Goal: Task Accomplishment & Management: Complete application form

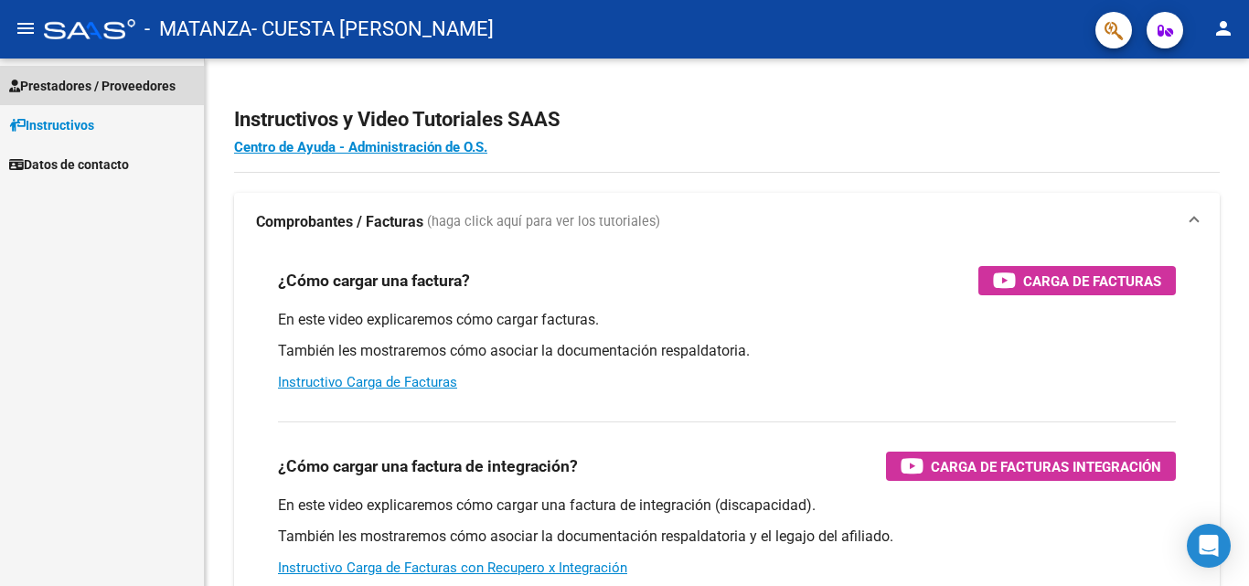
click at [53, 88] on span "Prestadores / Proveedores" at bounding box center [92, 86] width 166 height 20
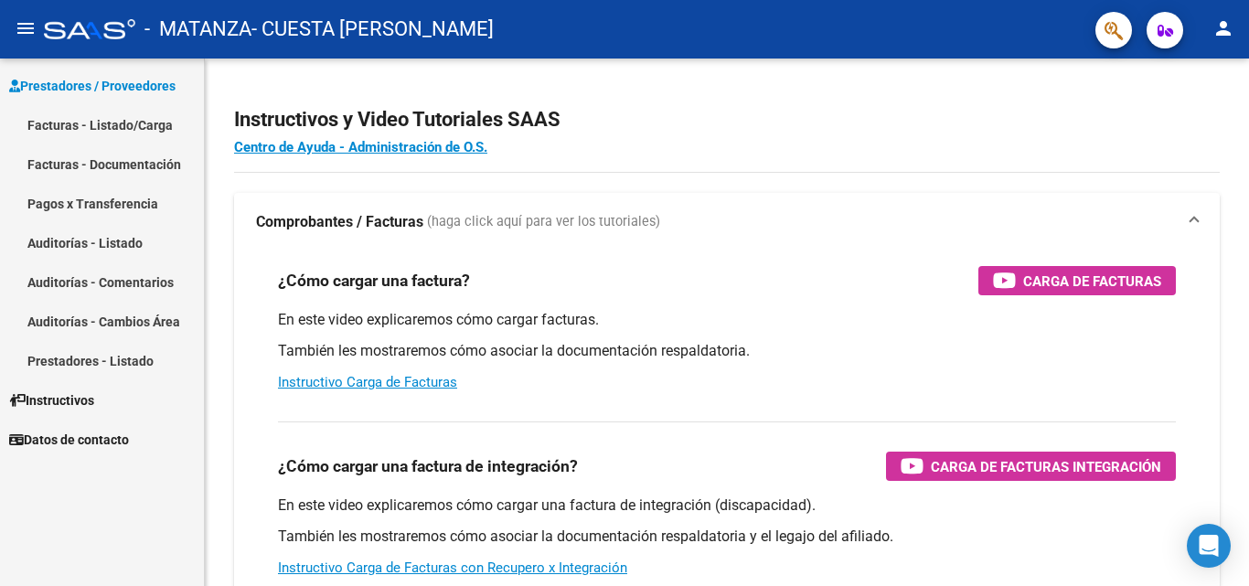
click at [58, 130] on link "Facturas - Listado/Carga" at bounding box center [102, 124] width 204 height 39
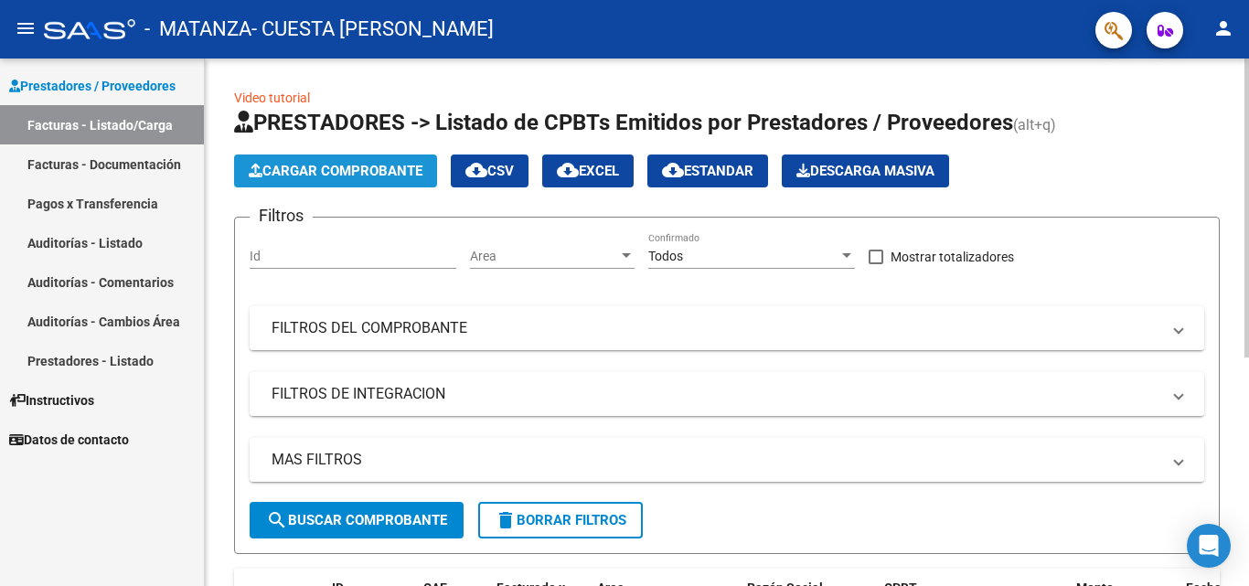
click at [307, 164] on span "Cargar Comprobante" at bounding box center [336, 171] width 174 height 16
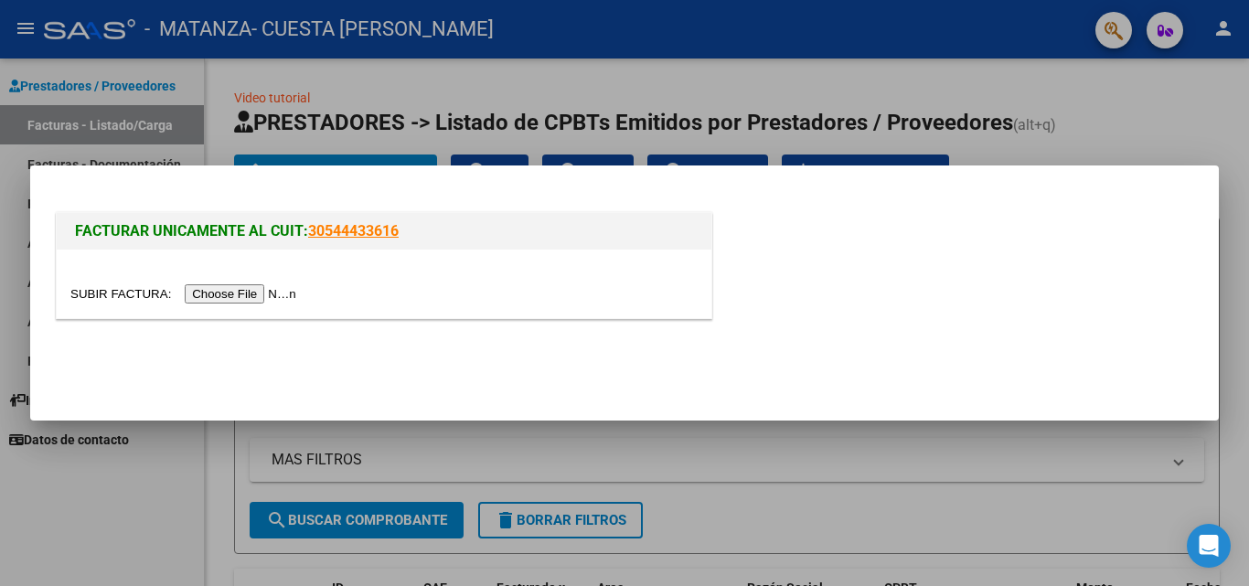
click at [263, 289] on input "file" at bounding box center [185, 293] width 231 height 19
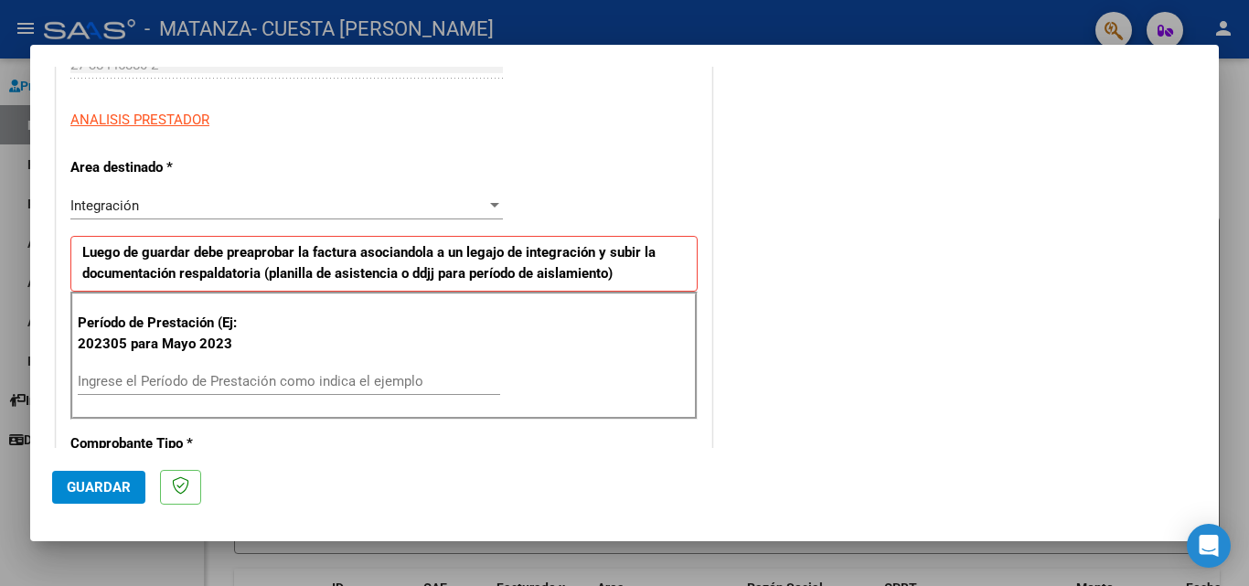
scroll to position [366, 0]
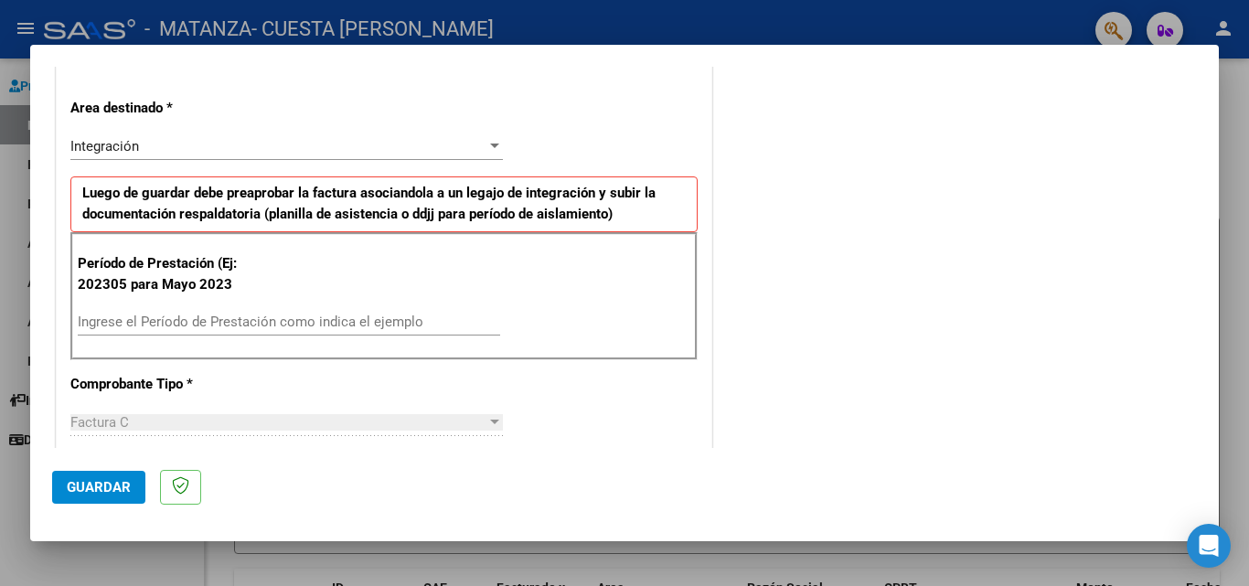
click at [386, 309] on div "Ingrese el Período de Prestación como indica el ejemplo" at bounding box center [289, 321] width 422 height 27
type input "202507"
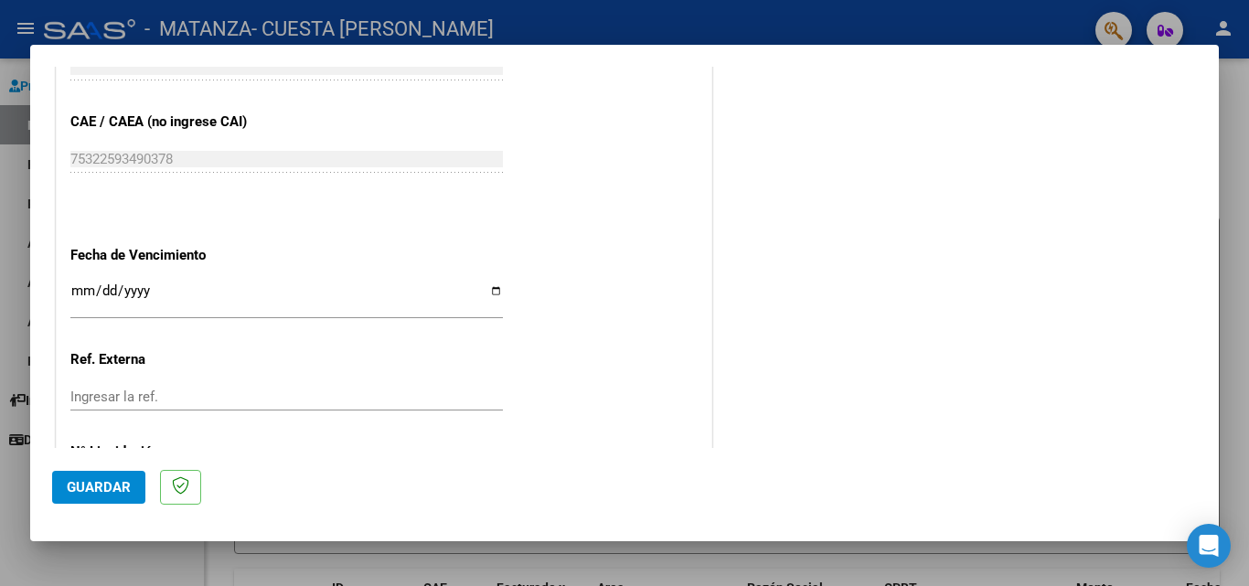
scroll to position [1189, 0]
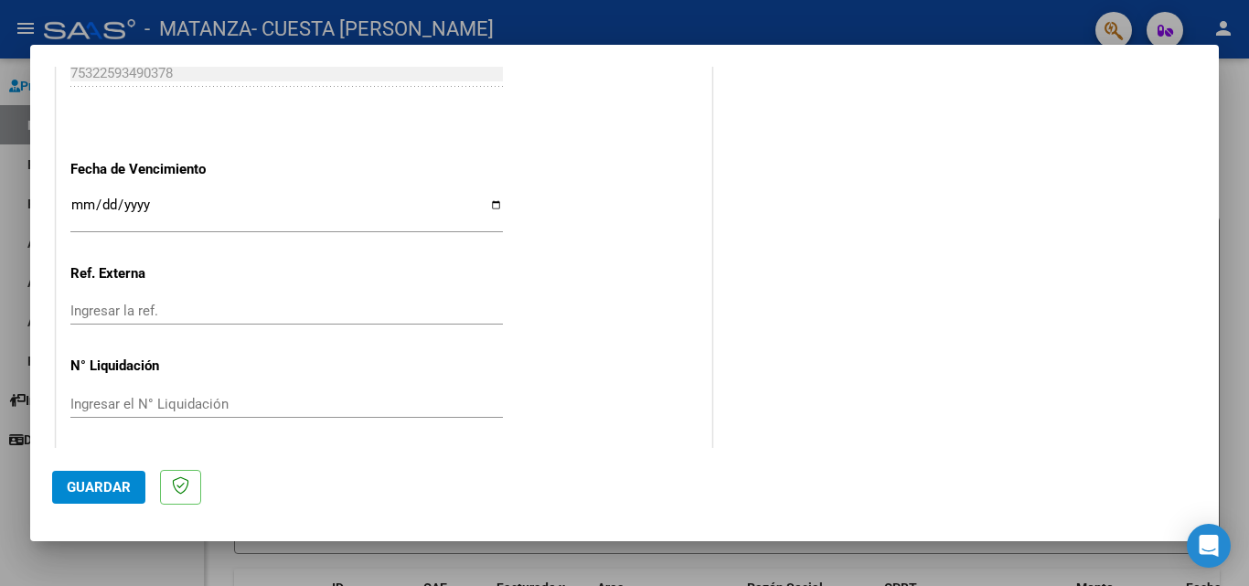
click at [487, 205] on input "Ingresar la fecha" at bounding box center [286, 211] width 432 height 29
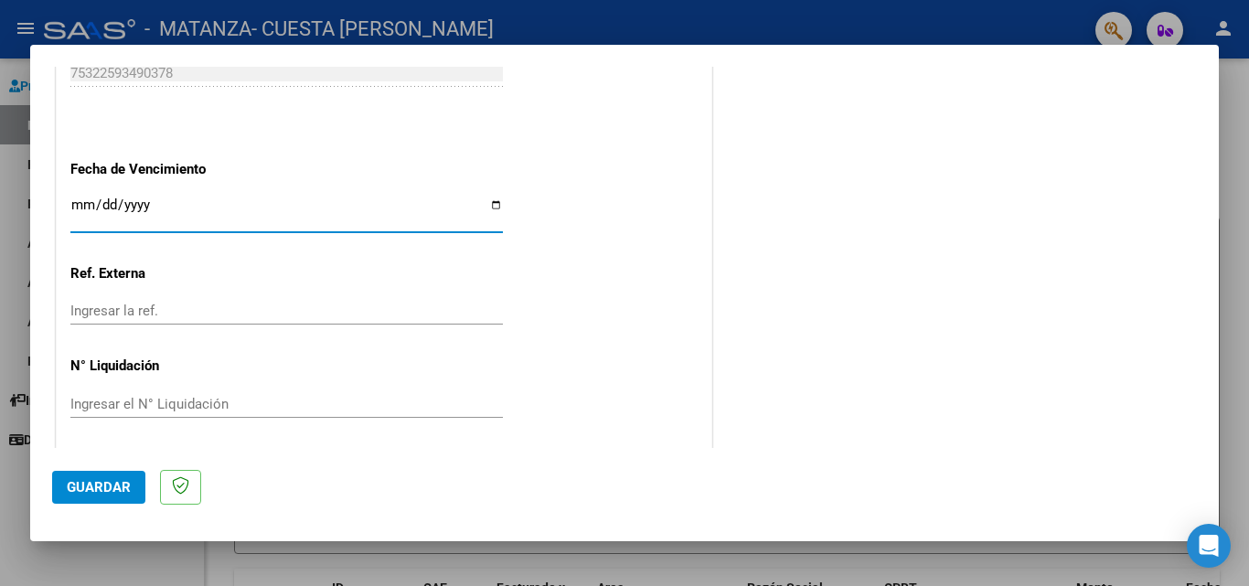
type input "[DATE]"
click at [69, 485] on span "Guardar" at bounding box center [99, 487] width 64 height 16
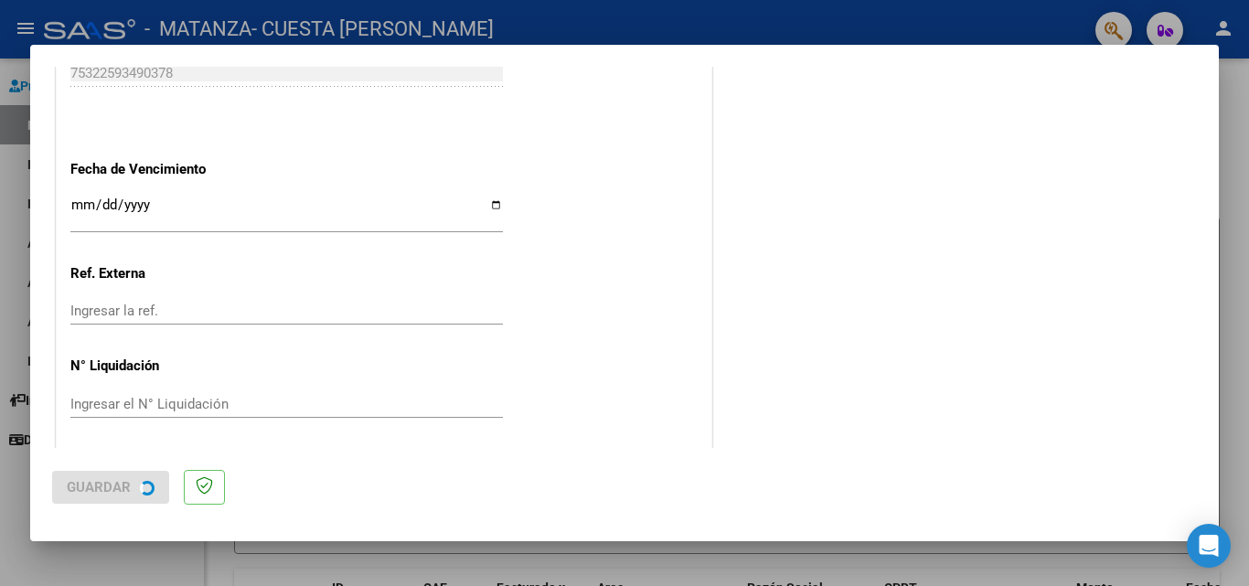
scroll to position [0, 0]
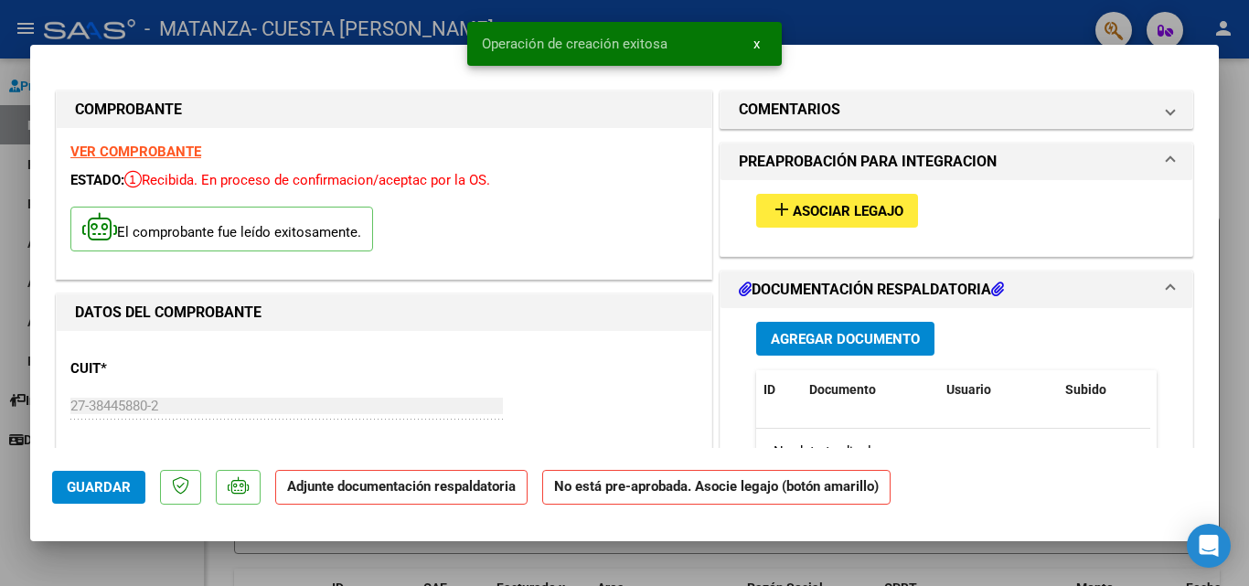
click at [820, 213] on span "Asociar Legajo" at bounding box center [848, 211] width 111 height 16
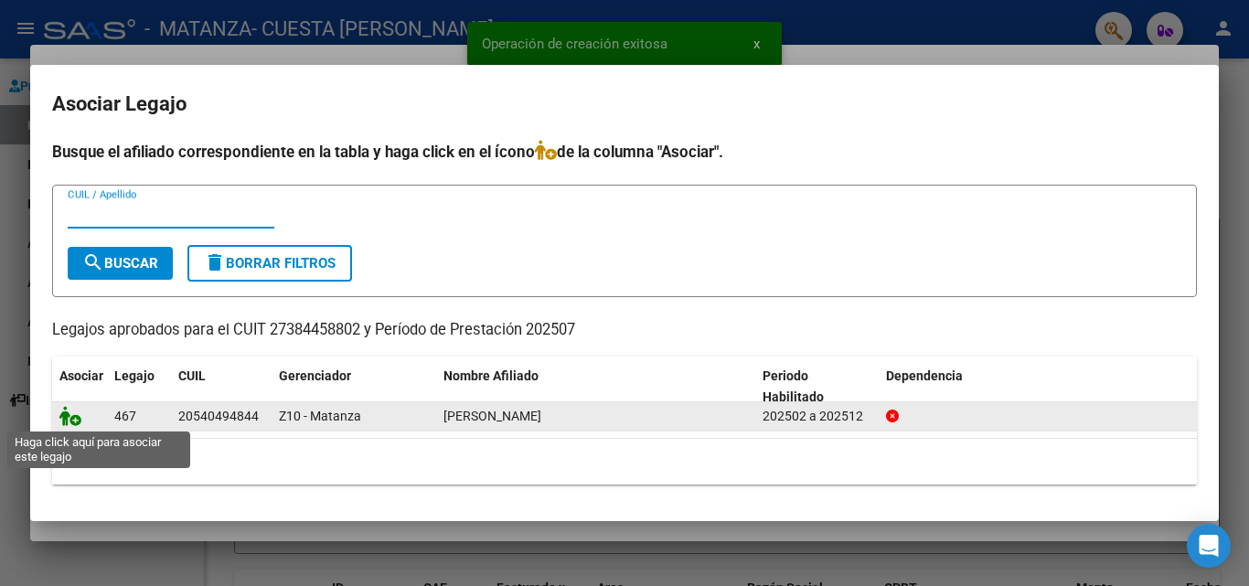
click at [69, 418] on icon at bounding box center [70, 416] width 22 height 20
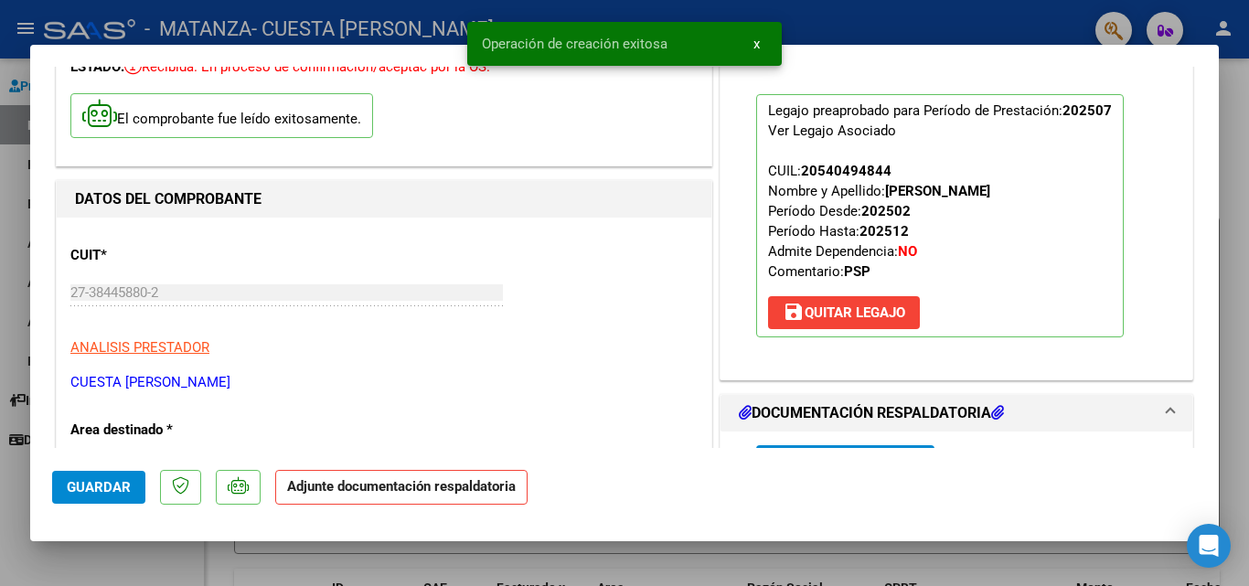
scroll to position [457, 0]
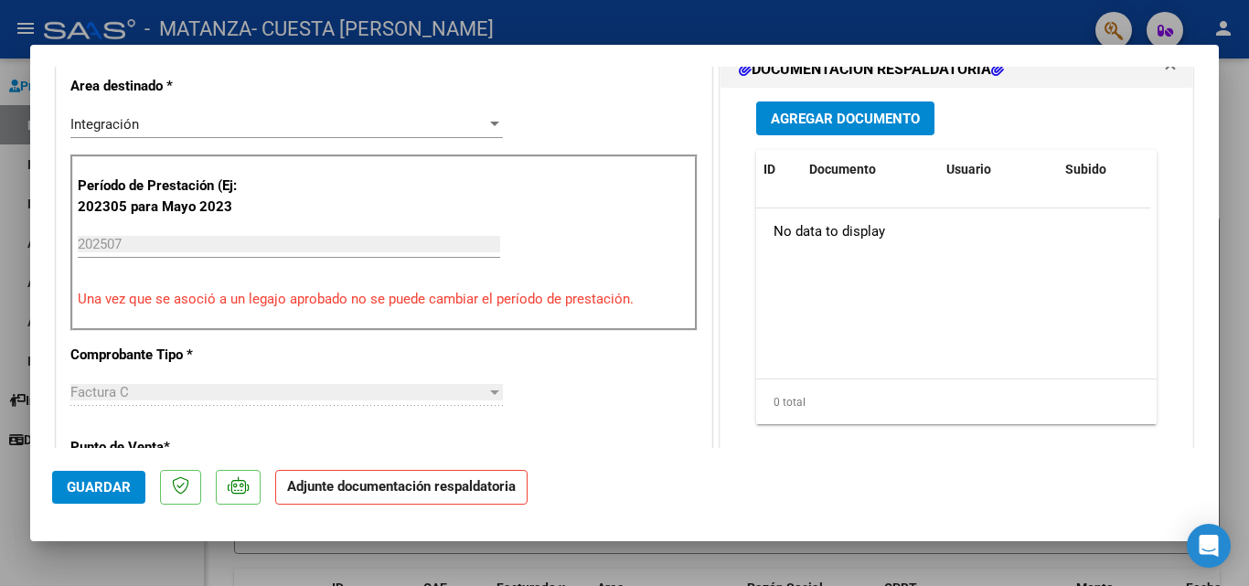
click at [870, 116] on span "Agregar Documento" at bounding box center [845, 119] width 149 height 16
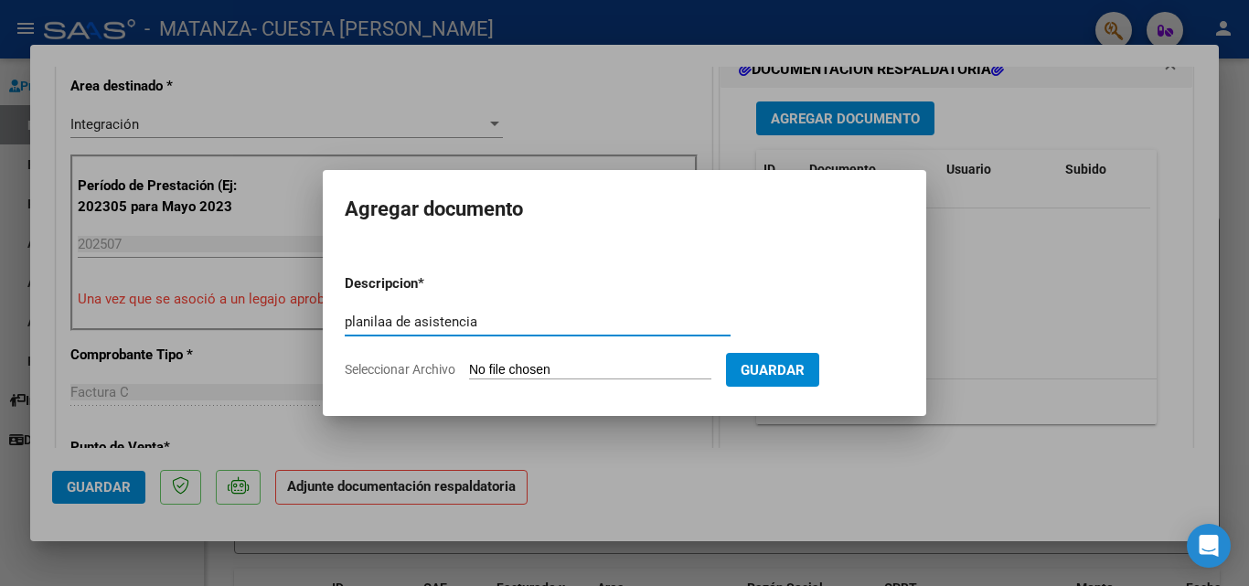
click at [385, 320] on input "planilaa de asistencia" at bounding box center [538, 322] width 386 height 16
type input "planilla de asistencia"
click at [572, 369] on input "Seleccionar Archivo" at bounding box center [590, 370] width 242 height 17
type input "C:\fakepath\20250810_212025.pdf"
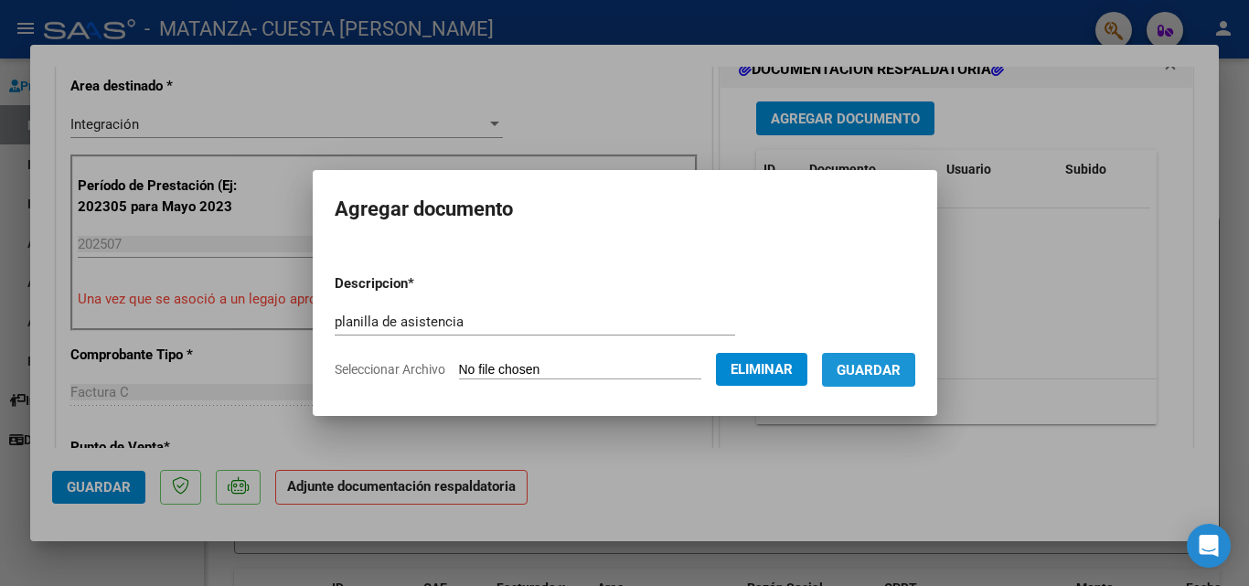
click at [872, 365] on span "Guardar" at bounding box center [869, 370] width 64 height 16
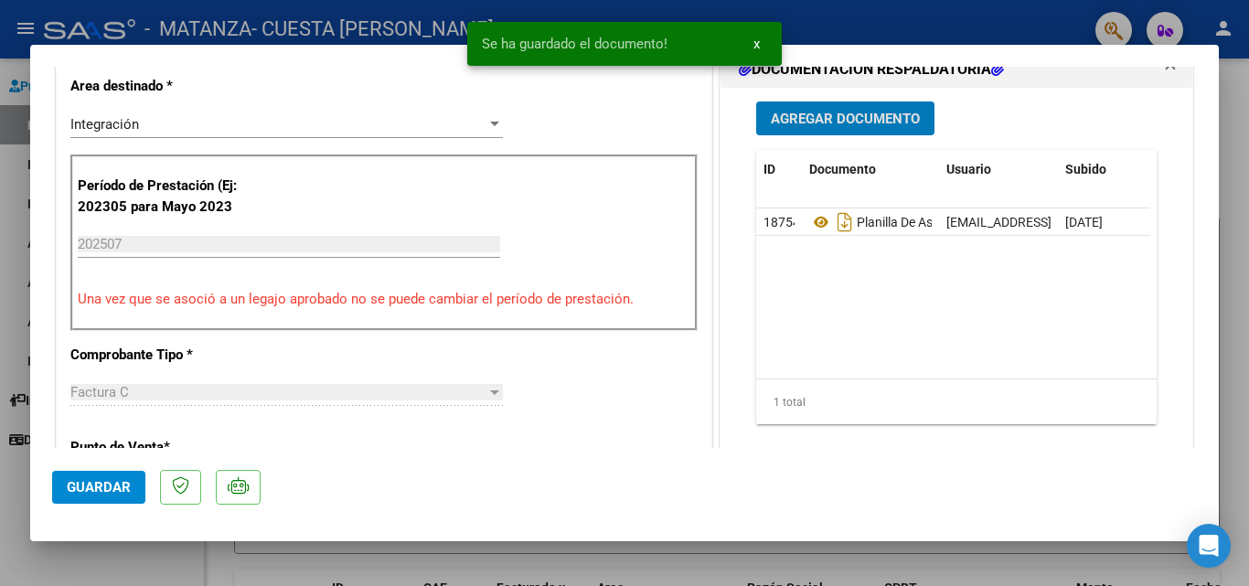
click at [848, 108] on button "Agregar Documento" at bounding box center [845, 118] width 178 height 34
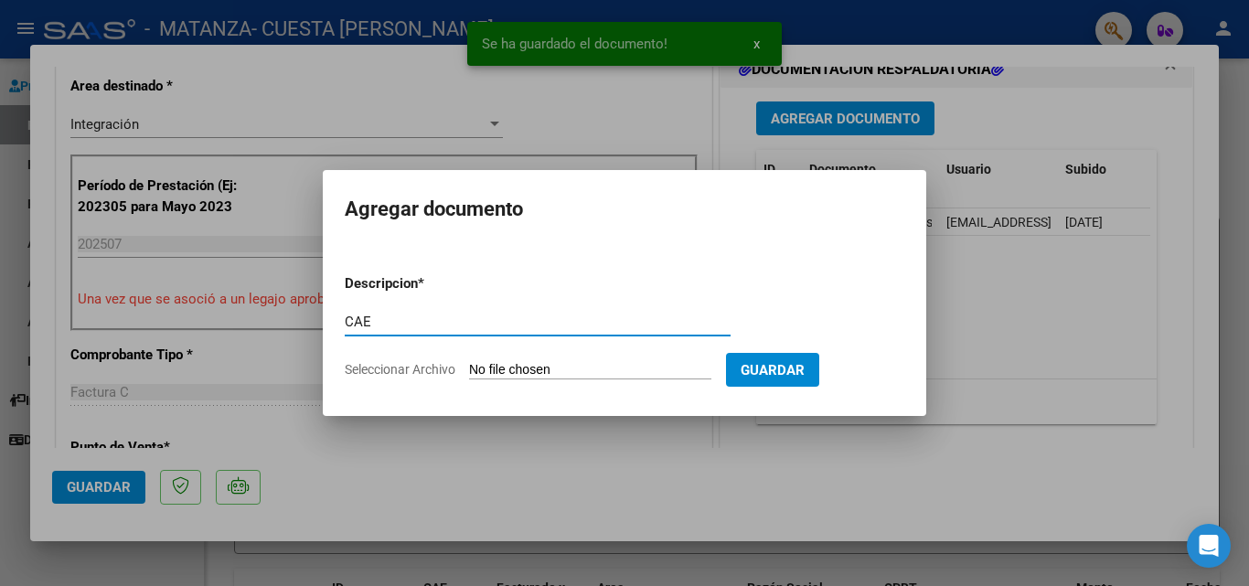
type input "CAE"
click at [613, 363] on input "Seleccionar Archivo" at bounding box center [590, 370] width 242 height 17
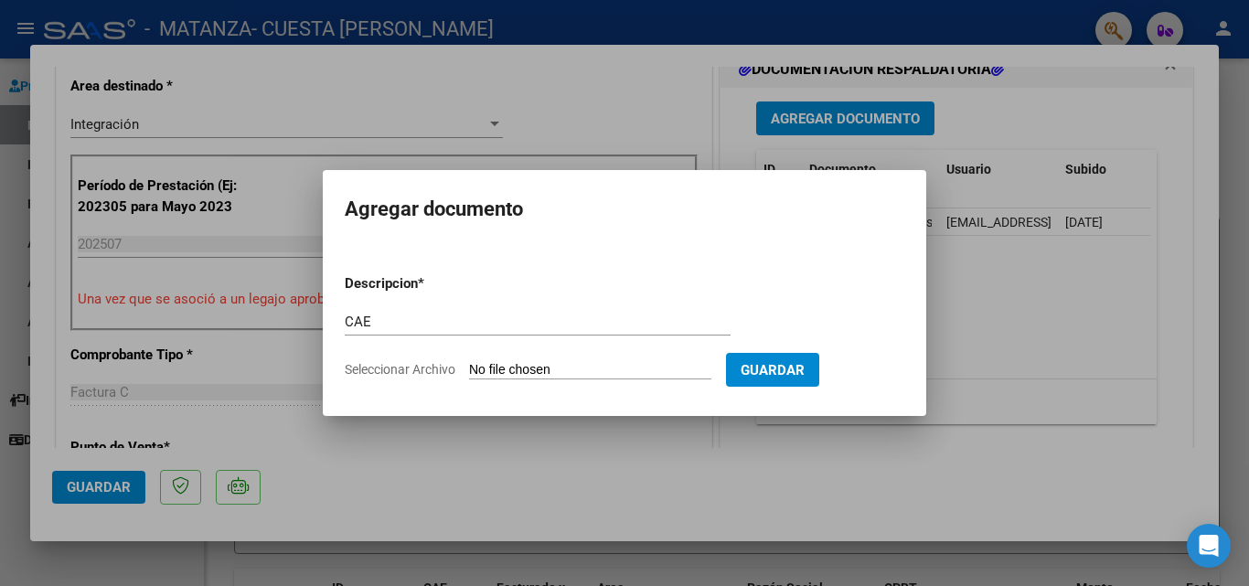
type input "C:\fakepath\Constatación de Comprobantes _ AFIP.pdf"
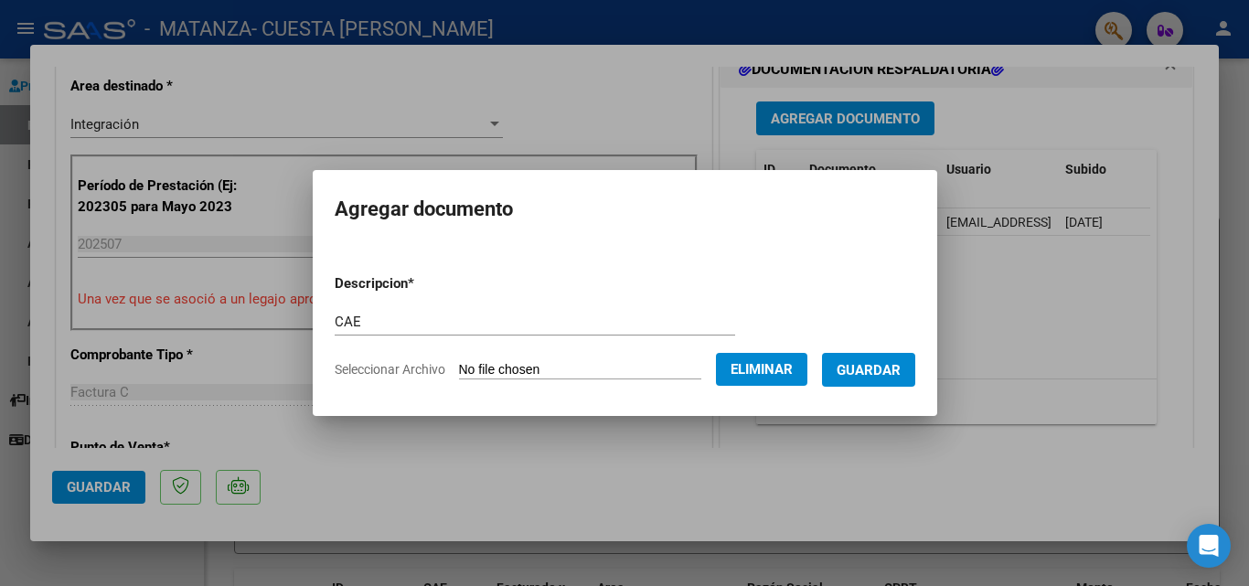
click at [864, 372] on span "Guardar" at bounding box center [869, 370] width 64 height 16
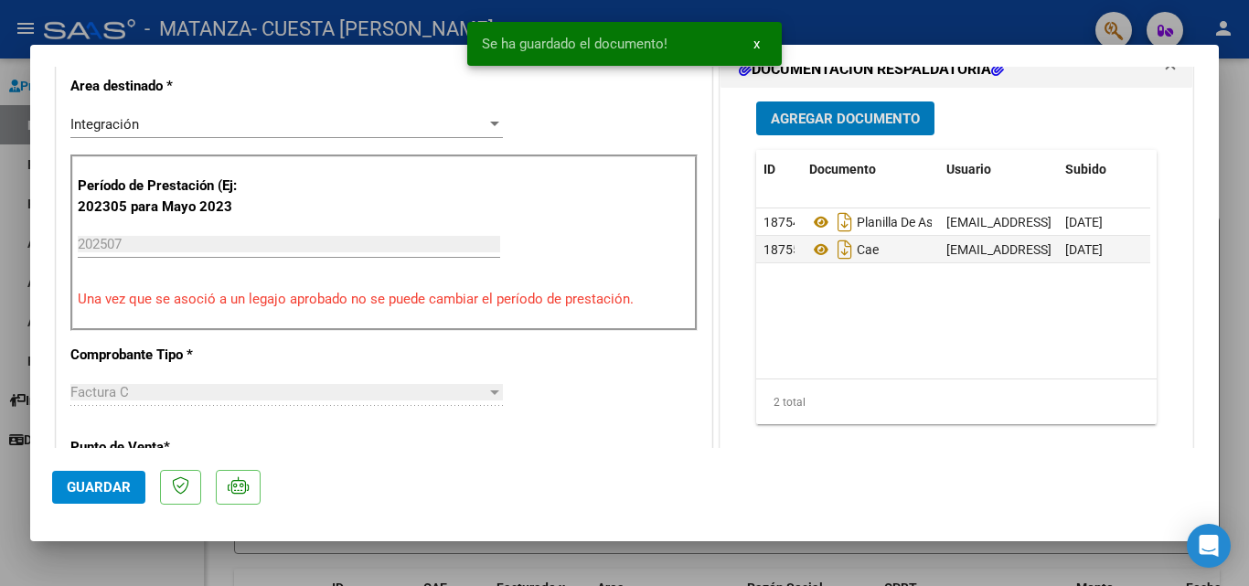
click at [101, 480] on span "Guardar" at bounding box center [99, 487] width 64 height 16
click at [0, 500] on div at bounding box center [624, 293] width 1249 height 586
type input "$ 0,00"
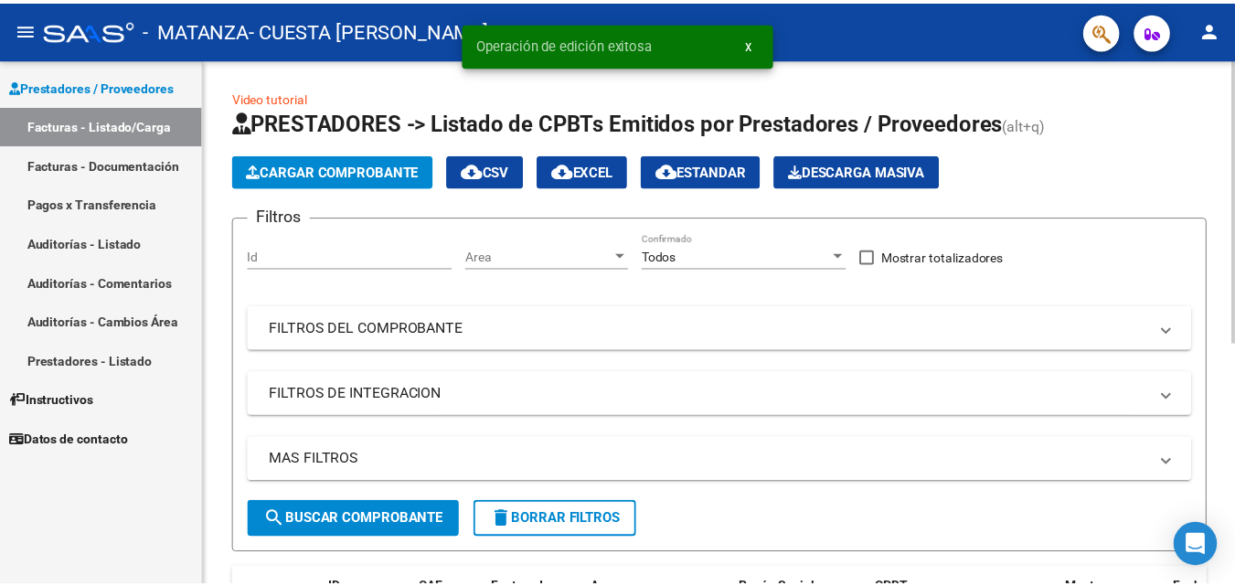
scroll to position [183, 0]
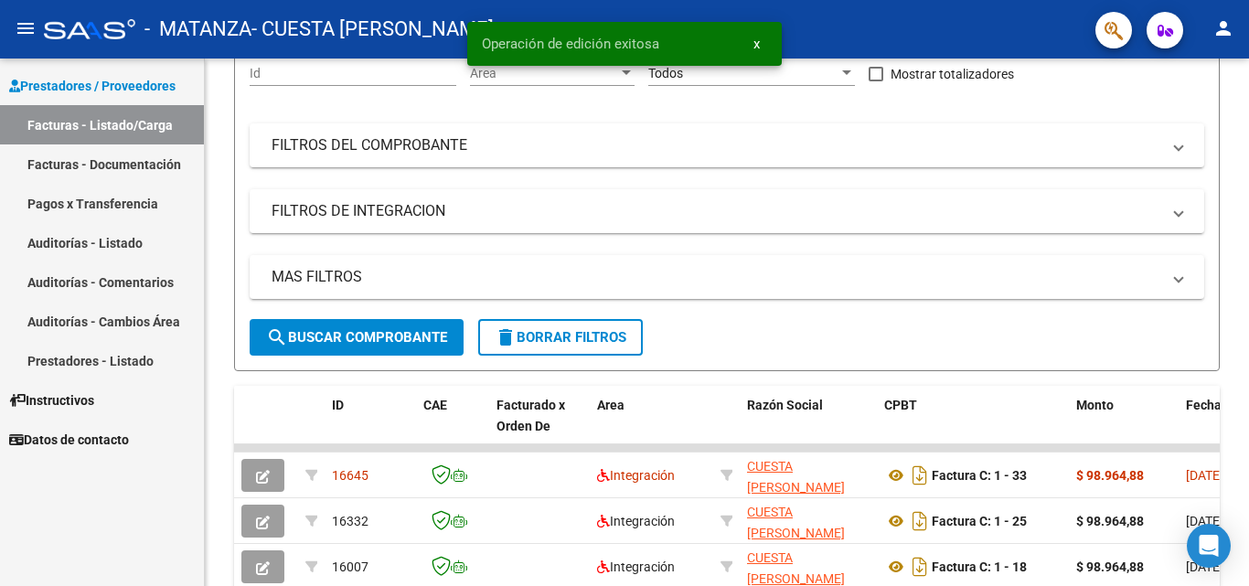
click at [1223, 32] on mat-icon "person" at bounding box center [1223, 28] width 22 height 22
click at [1216, 116] on button "exit_to_app Salir" at bounding box center [1186, 121] width 112 height 44
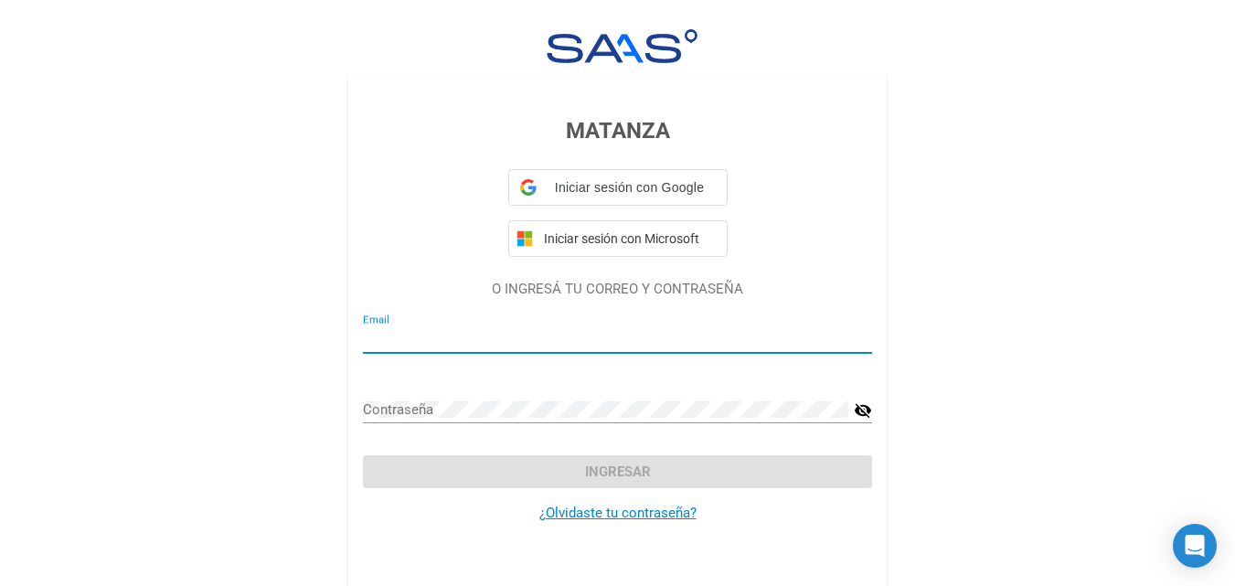
type input "[EMAIL_ADDRESS][DOMAIN_NAME]"
